Goal: Task Accomplishment & Management: Use online tool/utility

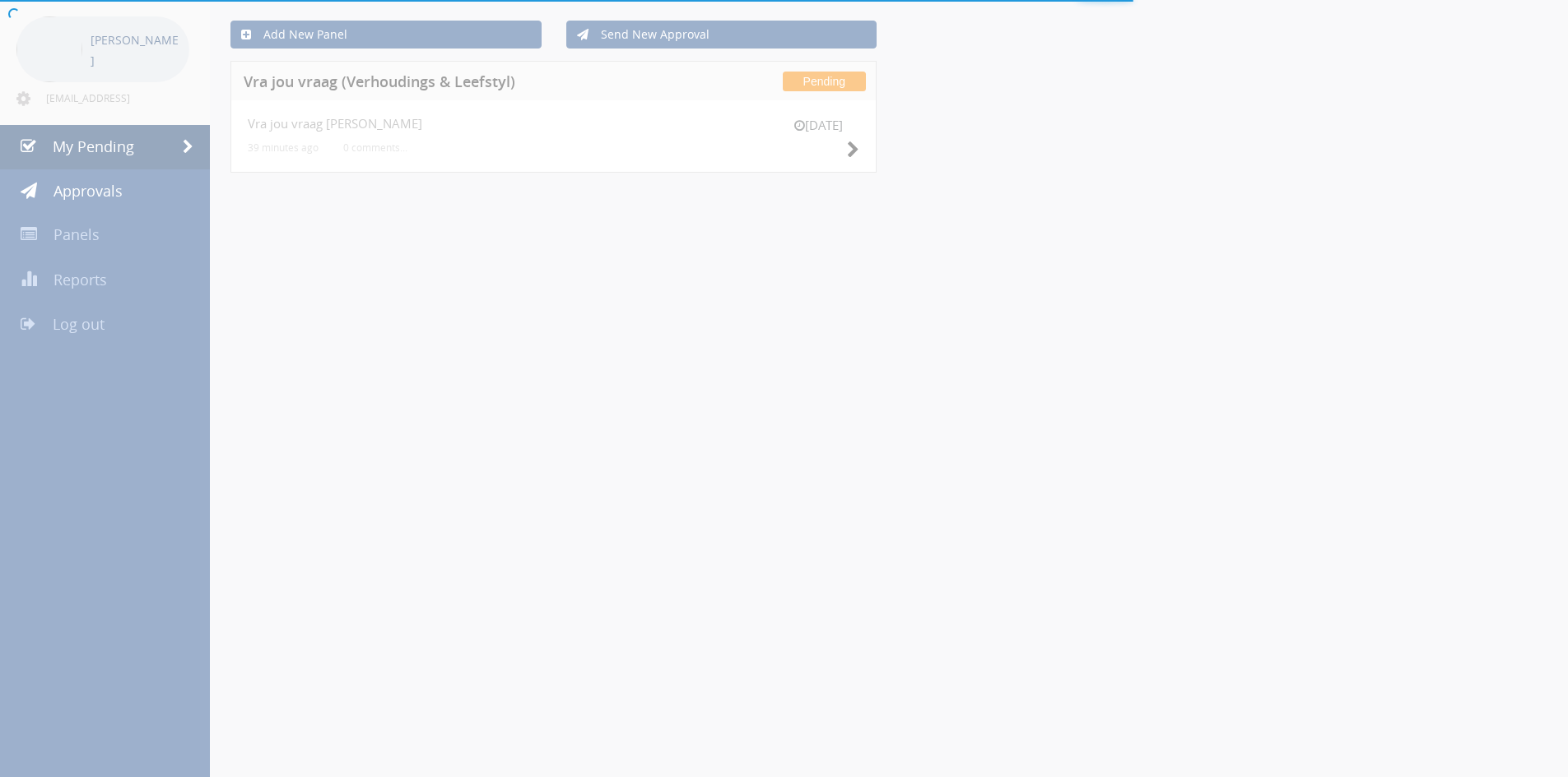
click at [857, 144] on div at bounding box center [784, 388] width 1568 height 777
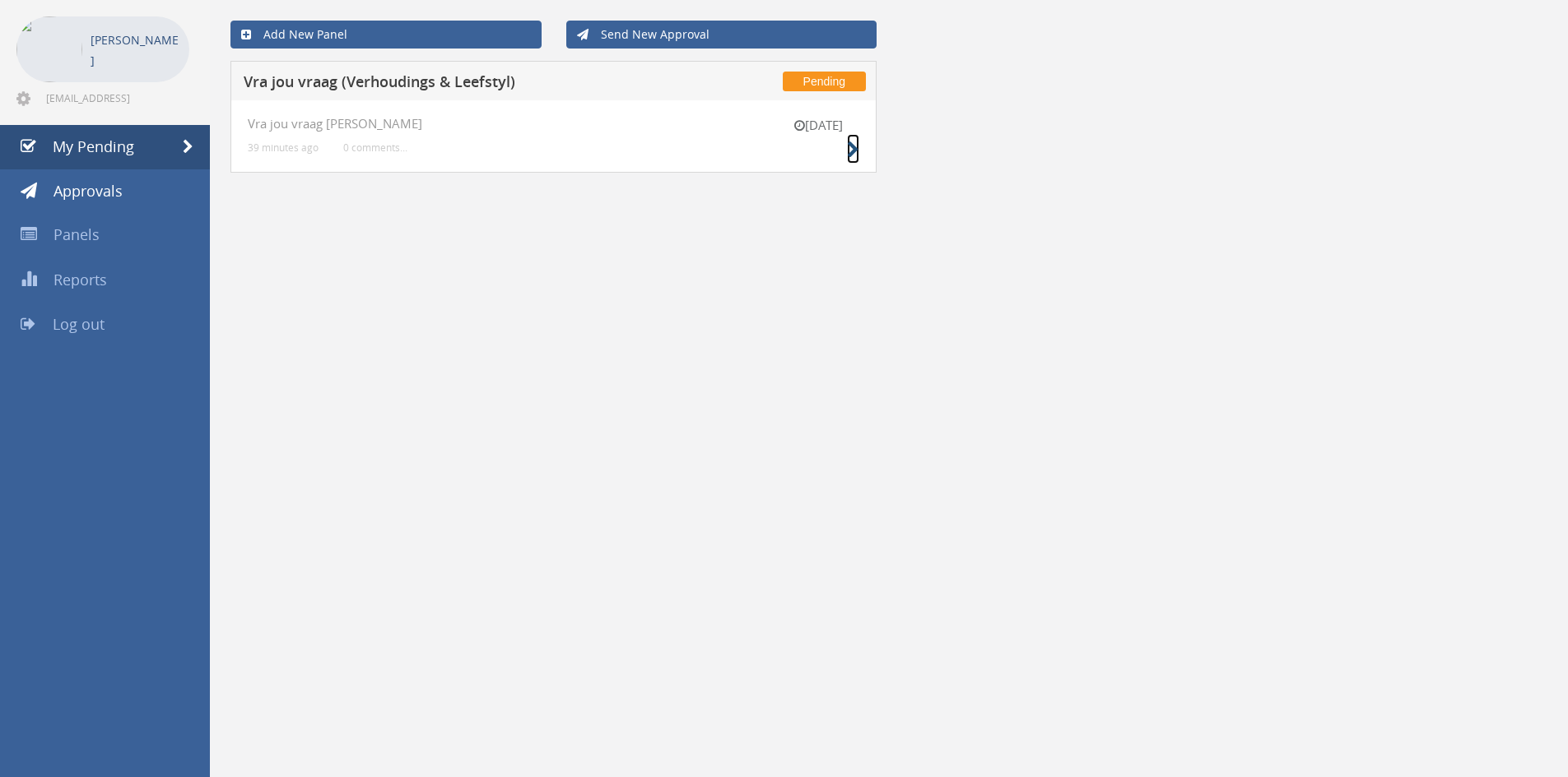
click at [852, 153] on icon at bounding box center [853, 150] width 12 height 17
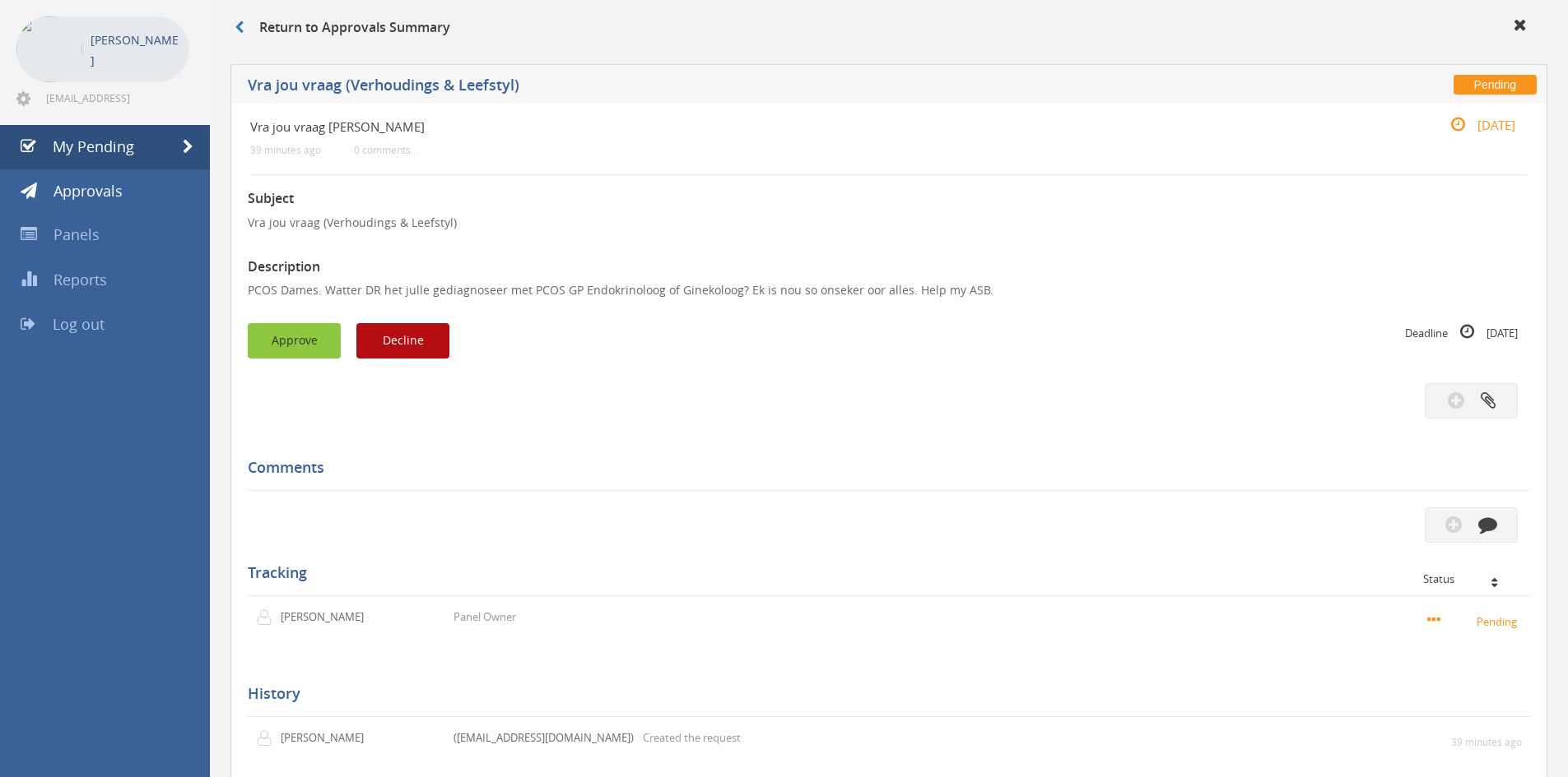
click at [308, 346] on button "Approve" at bounding box center [293, 341] width 93 height 35
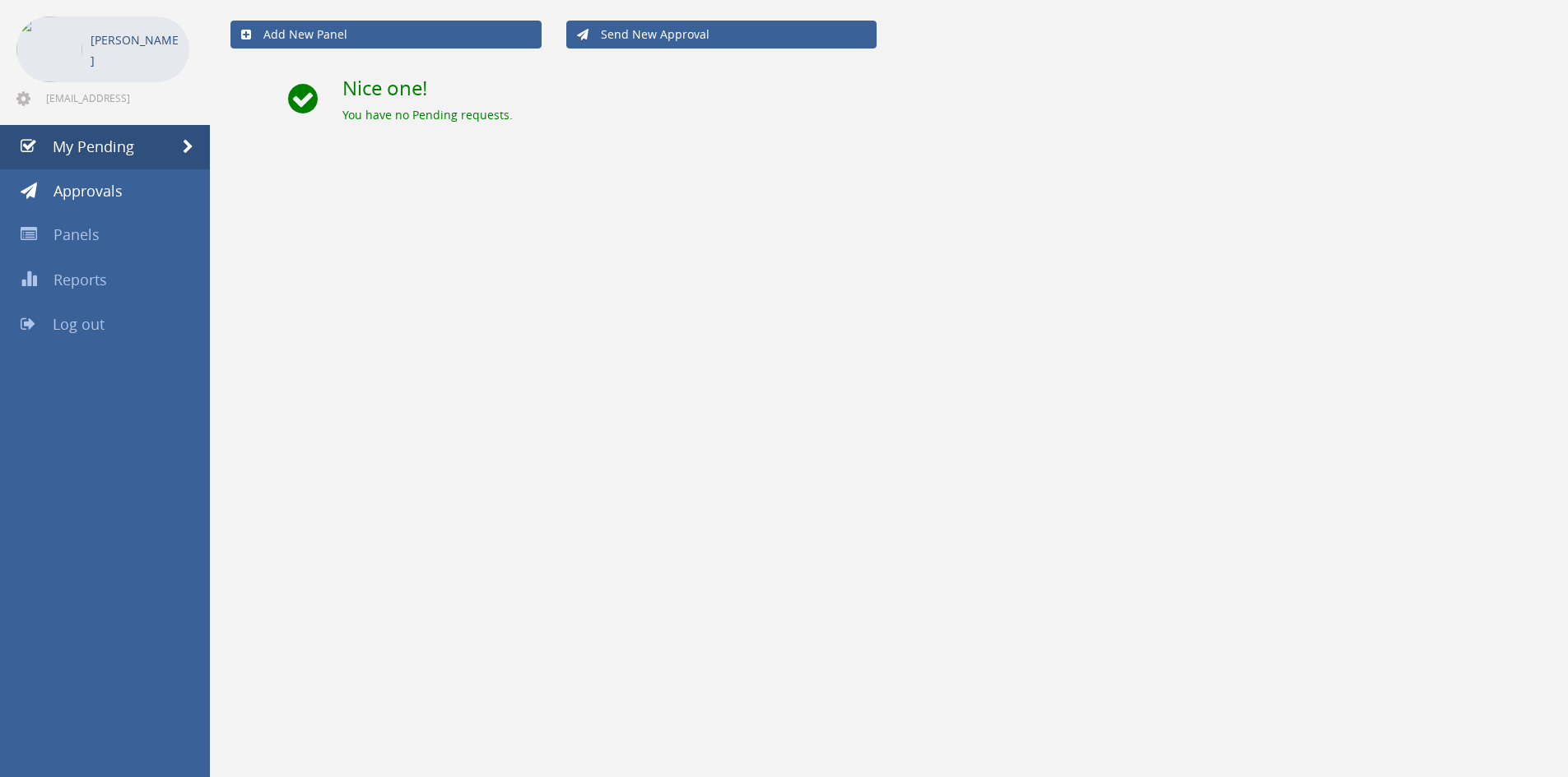
click at [99, 307] on link "Log out" at bounding box center [105, 325] width 210 height 44
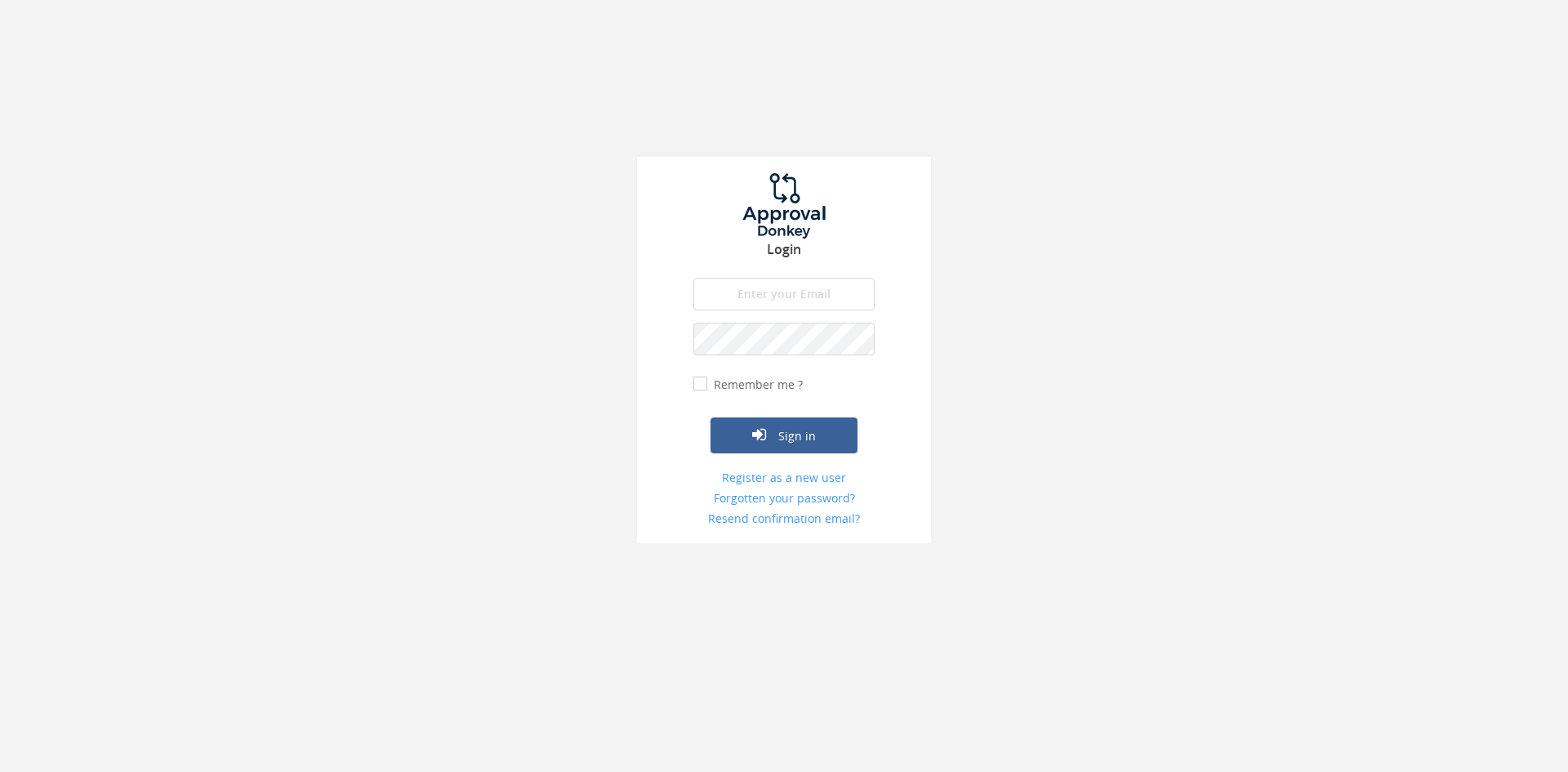
click at [728, 304] on input "email" at bounding box center [784, 294] width 181 height 33
type input "[EMAIL_ADDRESS][DOMAIN_NAME]"
click at [711, 417] on button "Sign in" at bounding box center [784, 435] width 147 height 36
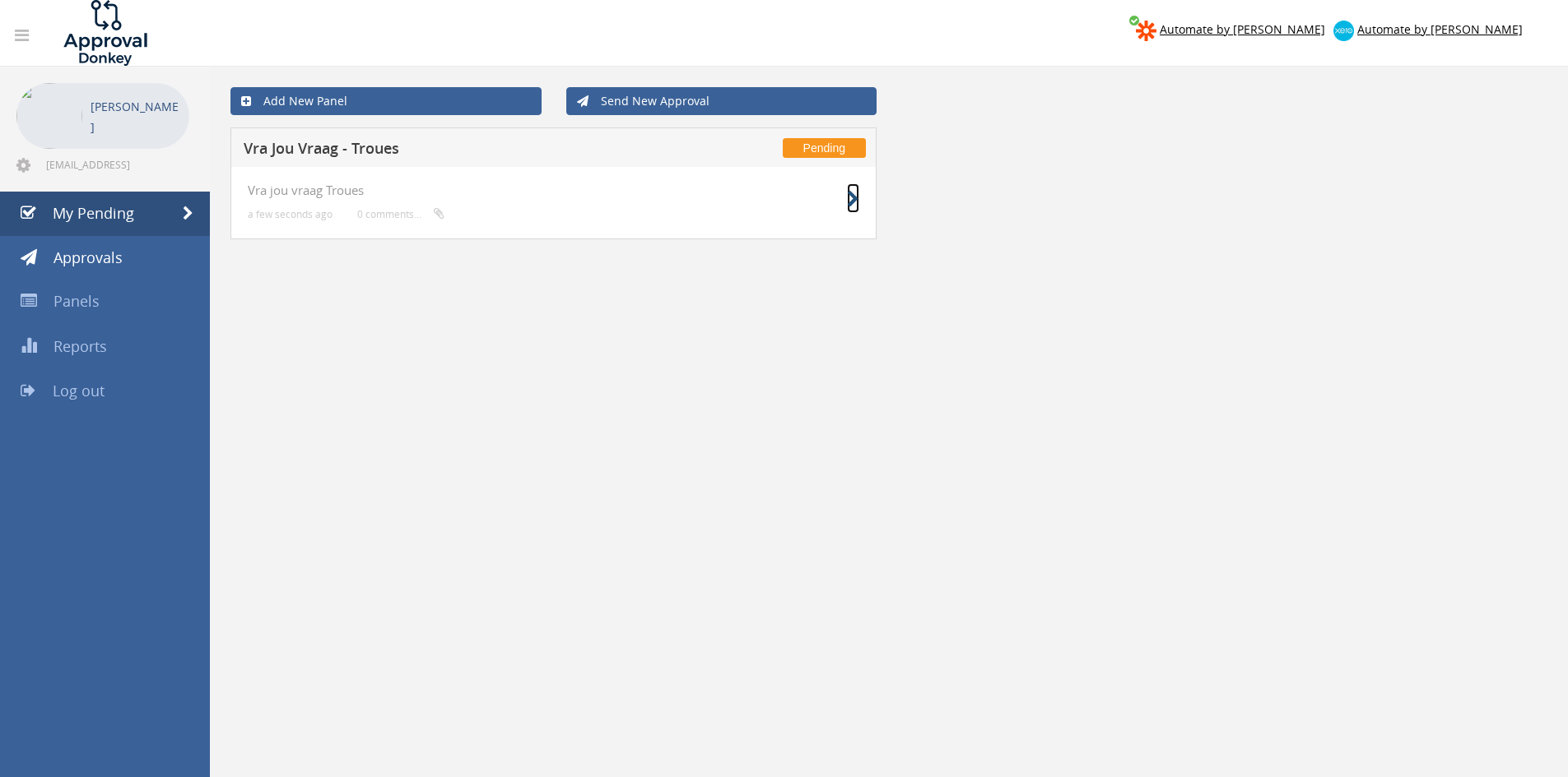
click at [856, 199] on icon at bounding box center [853, 198] width 12 height 17
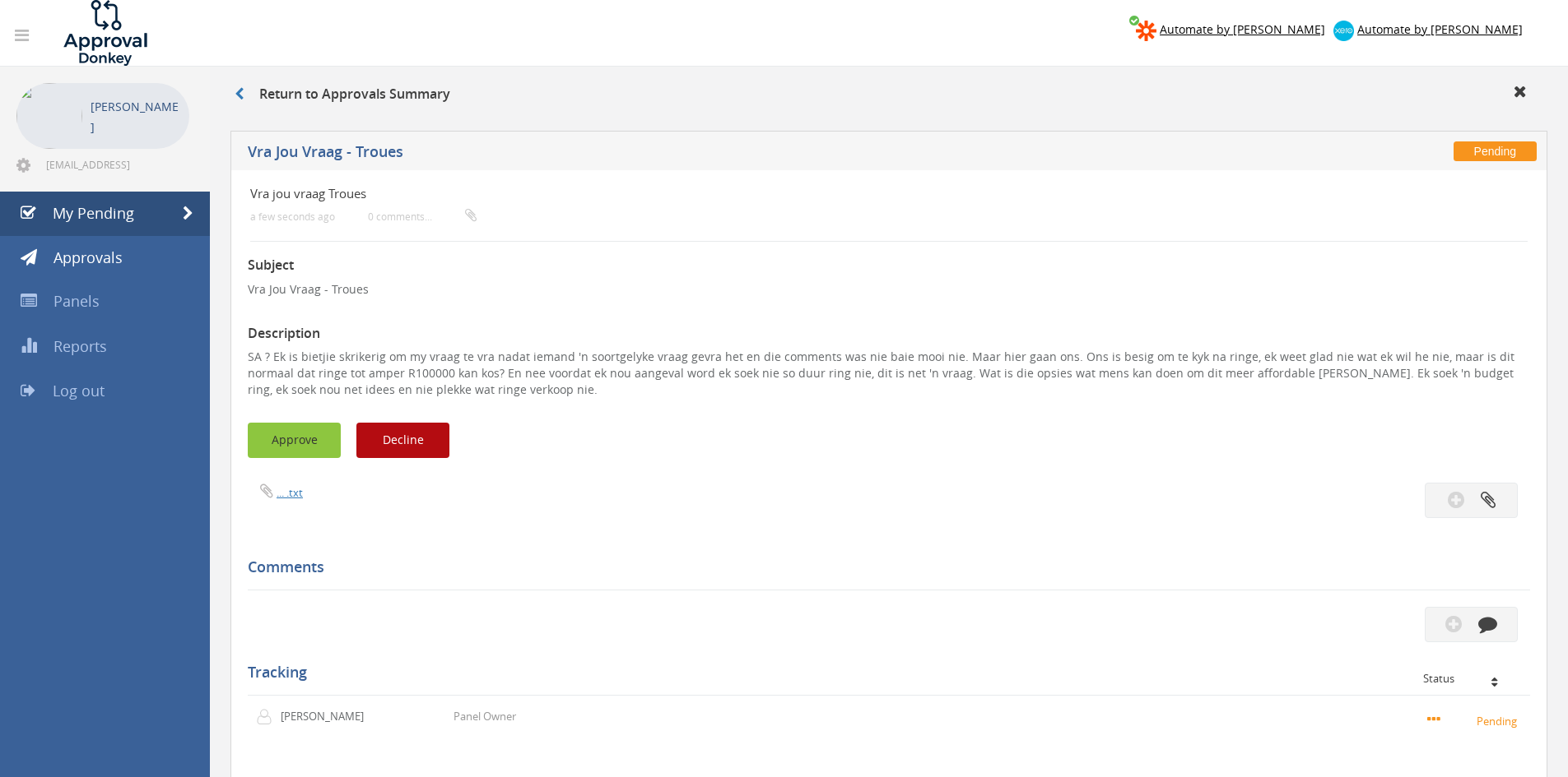
click at [319, 435] on button "Approve" at bounding box center [293, 440] width 93 height 35
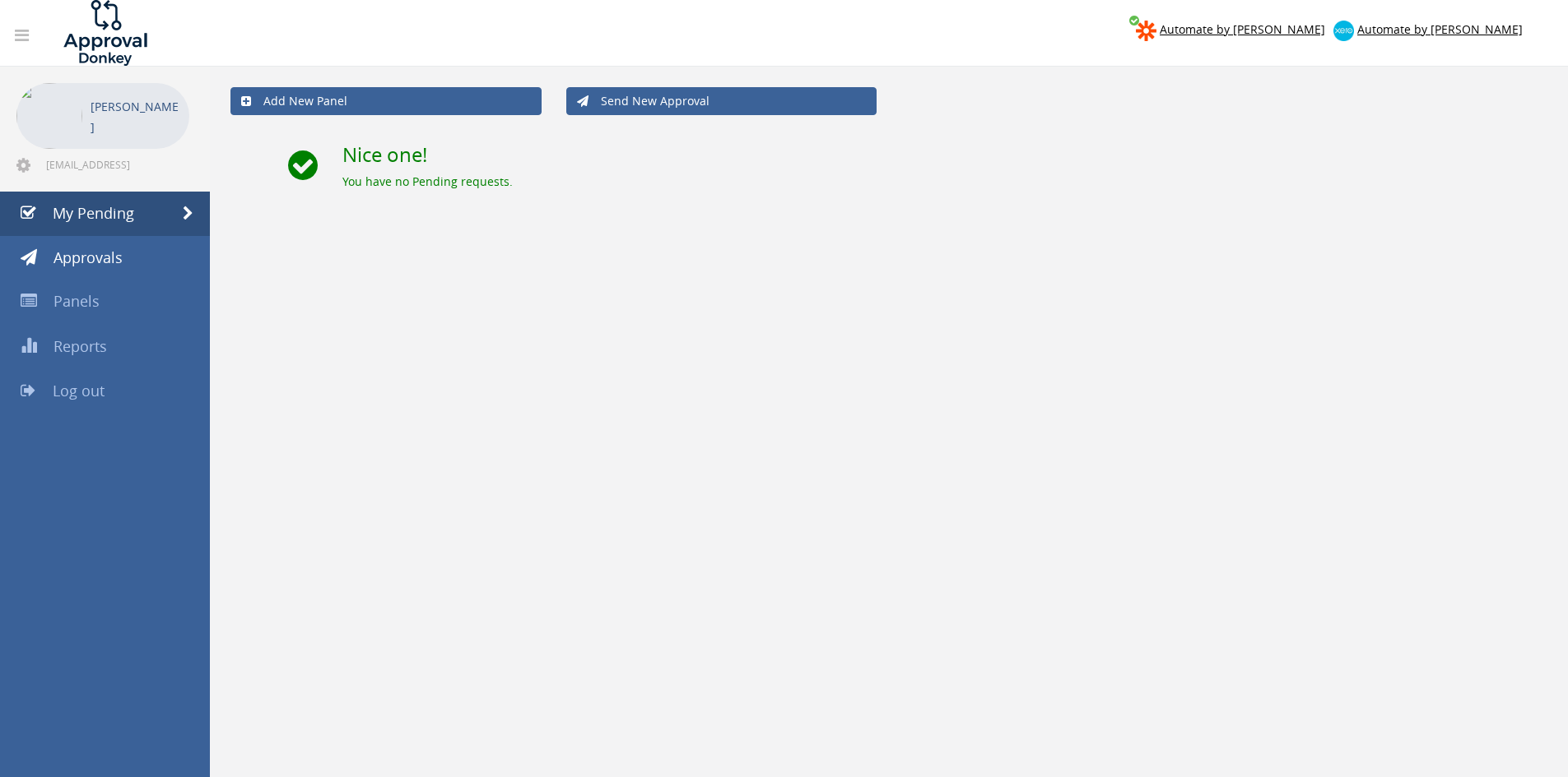
click at [92, 393] on span "Log out" at bounding box center [78, 391] width 51 height 19
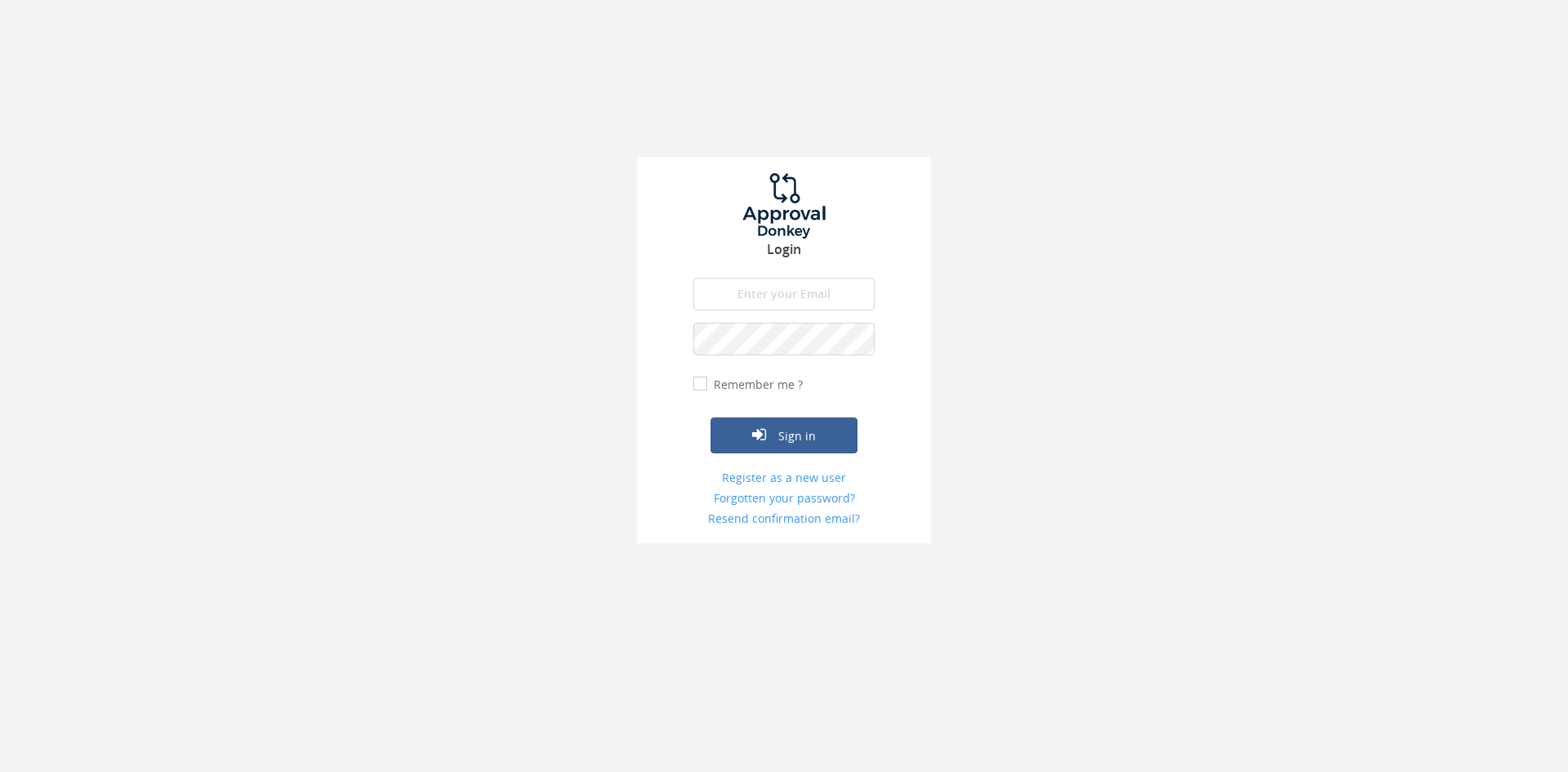
click at [804, 304] on input "email" at bounding box center [784, 294] width 181 height 33
type input "[EMAIL_ADDRESS][DOMAIN_NAME]"
click at [711, 417] on button "Sign in" at bounding box center [784, 435] width 147 height 36
